Goal: Check status: Check status

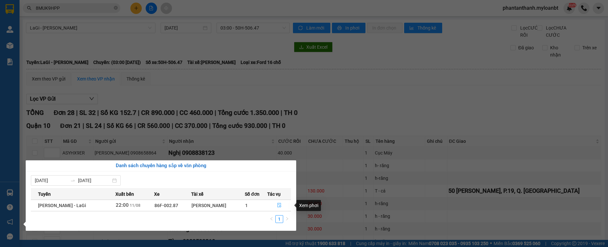
click at [282, 208] on button "button" at bounding box center [279, 206] width 23 height 10
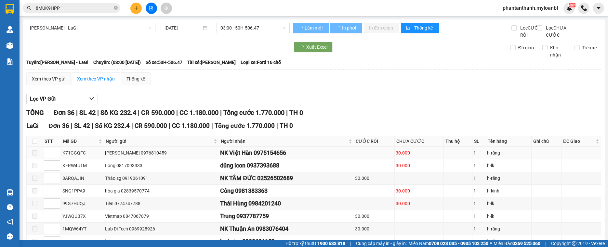
type input "[DATE]"
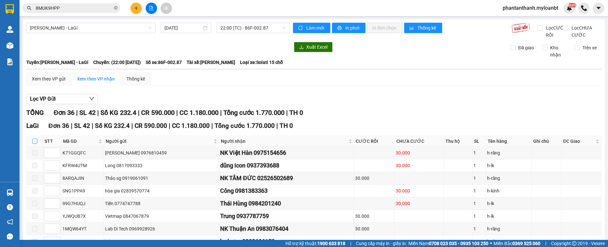
click at [36, 144] on input "checkbox" at bounding box center [34, 141] width 5 height 5
checkbox input "true"
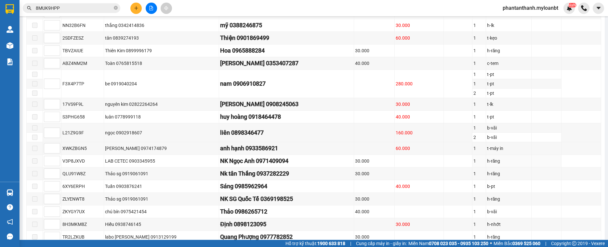
scroll to position [426, 0]
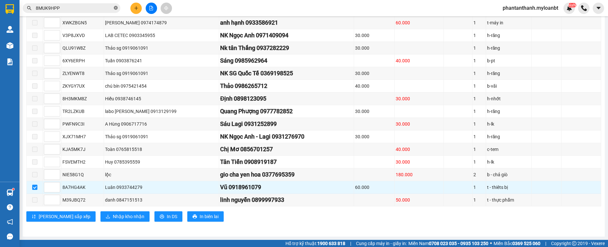
click at [115, 8] on icon "close-circle" at bounding box center [116, 8] width 4 height 4
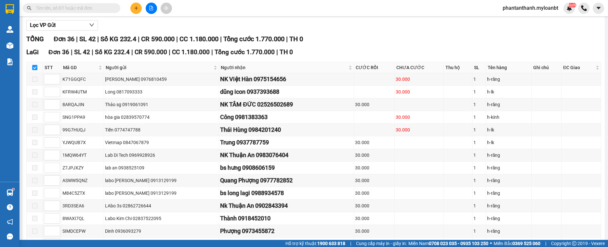
scroll to position [0, 0]
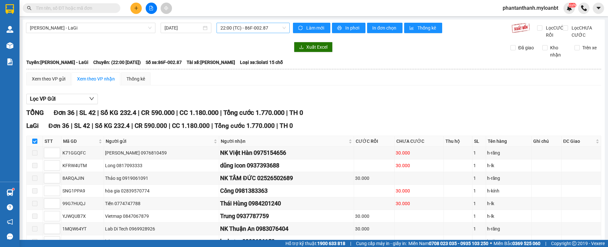
click at [246, 24] on span "22:00 (TC) - 86F-002.87" at bounding box center [252, 28] width 65 height 10
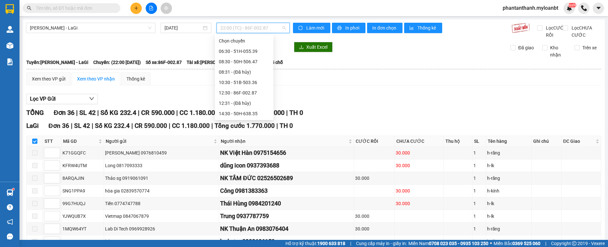
scroll to position [52, 0]
click at [182, 27] on input "[DATE]" at bounding box center [183, 27] width 37 height 7
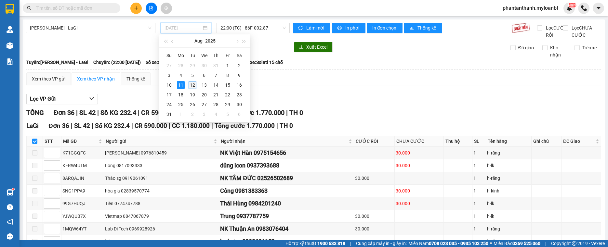
click at [197, 85] on td "12" at bounding box center [193, 85] width 12 height 10
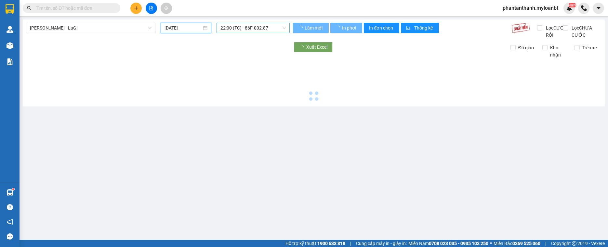
click at [241, 32] on span "22:00 (TC) - 86F-002.87" at bounding box center [252, 28] width 65 height 10
type input "[DATE]"
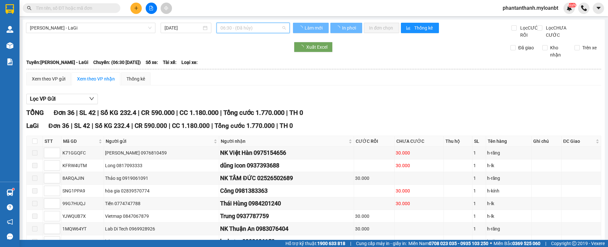
scroll to position [10, 0]
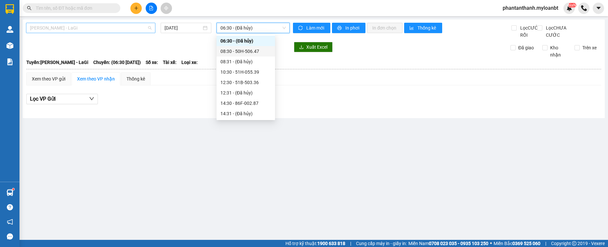
click at [109, 32] on span "[PERSON_NAME] - LaGi" at bounding box center [91, 28] width 122 height 10
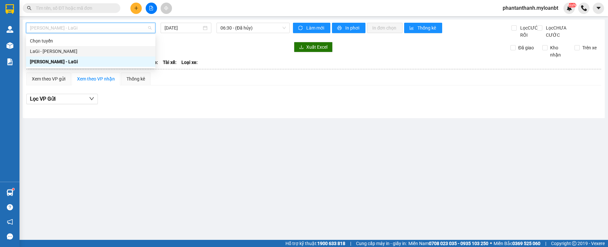
click at [64, 48] on div "LaGi - [PERSON_NAME]" at bounding box center [91, 51] width 122 height 7
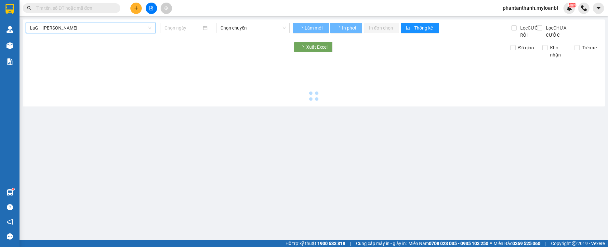
type input "[DATE]"
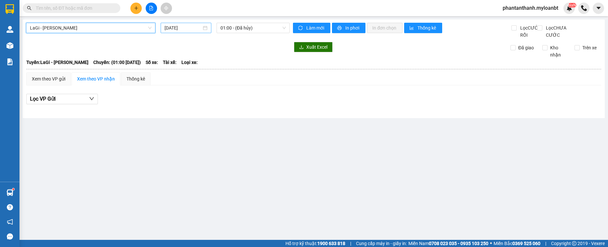
click at [189, 26] on input "[DATE]" at bounding box center [183, 27] width 37 height 7
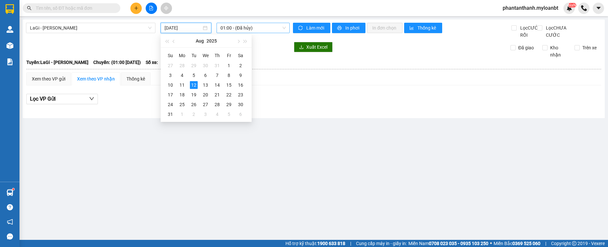
click at [239, 25] on span "01:00 - (Đã hủy)" at bounding box center [252, 28] width 65 height 10
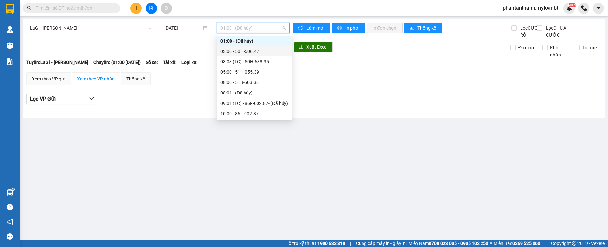
click at [242, 50] on div "03:00 - 50H-506.47" at bounding box center [254, 51] width 68 height 7
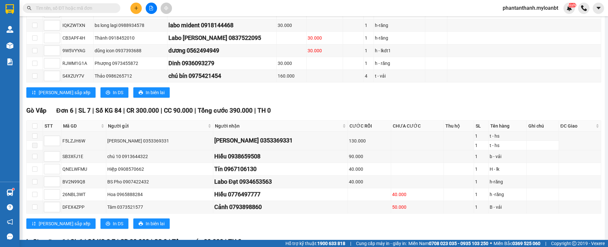
scroll to position [358, 0]
